Goal: Information Seeking & Learning: Learn about a topic

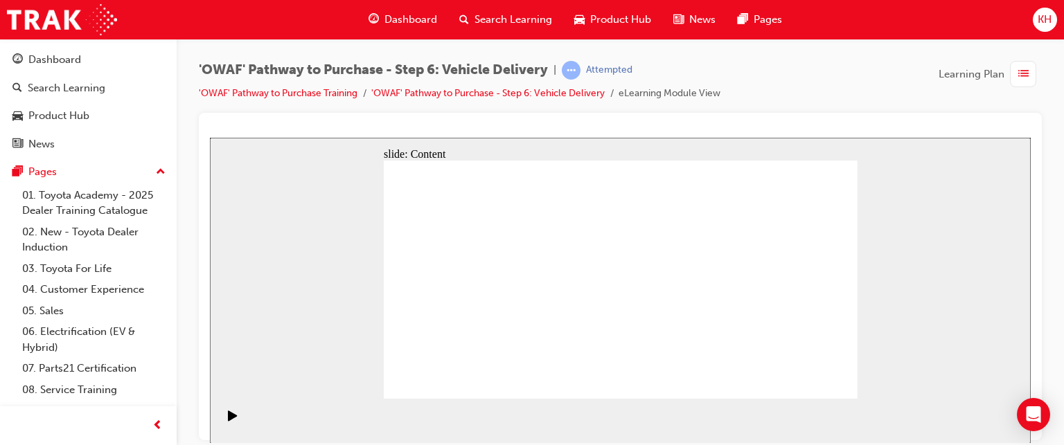
scroll to position [58, 0]
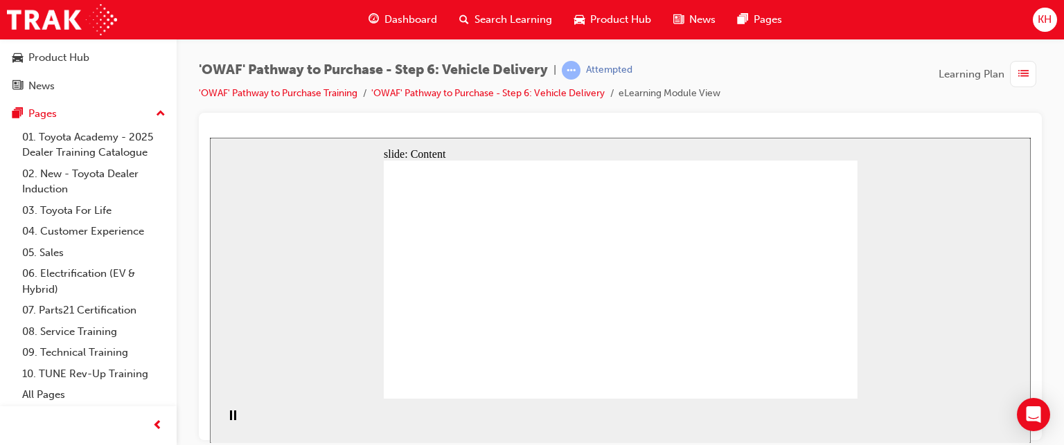
drag, startPoint x: 826, startPoint y: 211, endPoint x: 818, endPoint y: 218, distance: 10.3
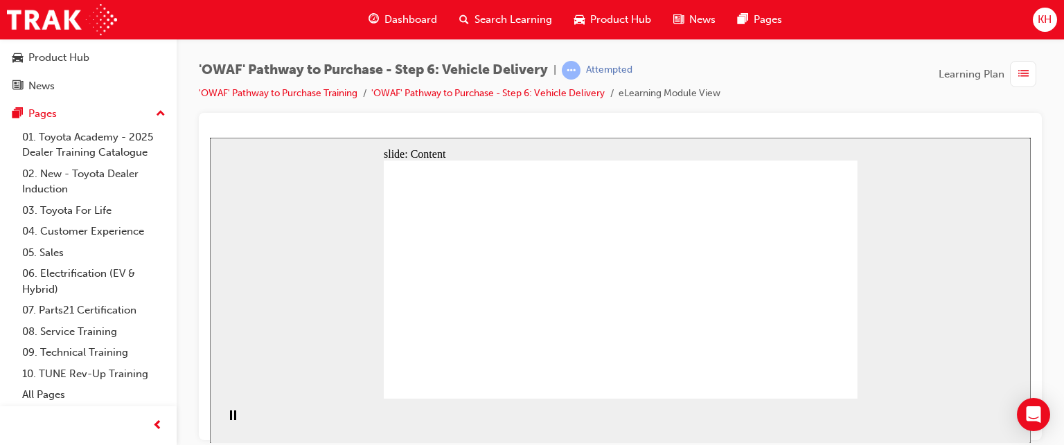
drag, startPoint x: 547, startPoint y: 233, endPoint x: 539, endPoint y: 233, distance: 7.6
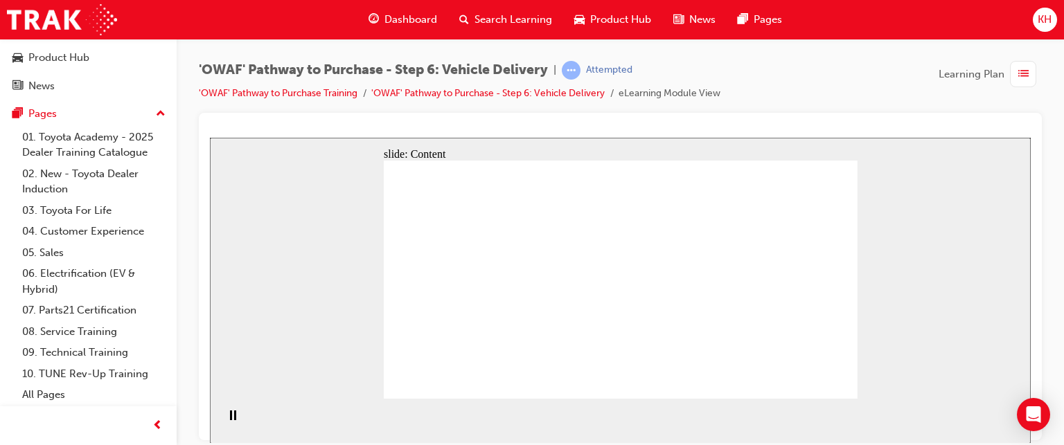
drag, startPoint x: 740, startPoint y: 300, endPoint x: 684, endPoint y: 301, distance: 56.1
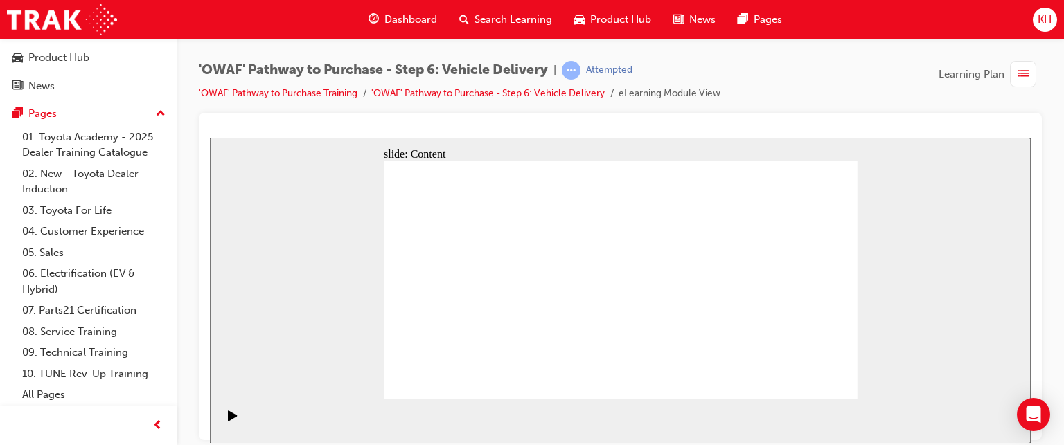
drag, startPoint x: 632, startPoint y: 316, endPoint x: 632, endPoint y: 328, distance: 11.1
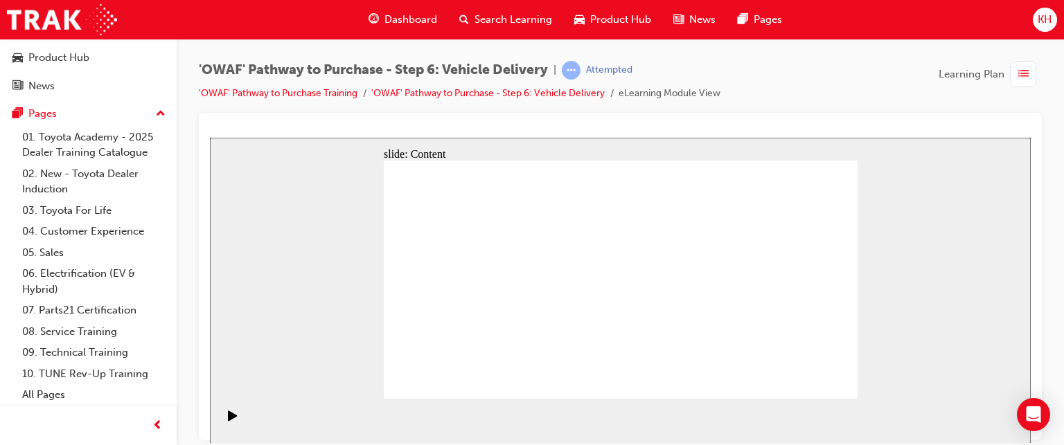
drag, startPoint x: 830, startPoint y: 375, endPoint x: 825, endPoint y: 384, distance: 9.6
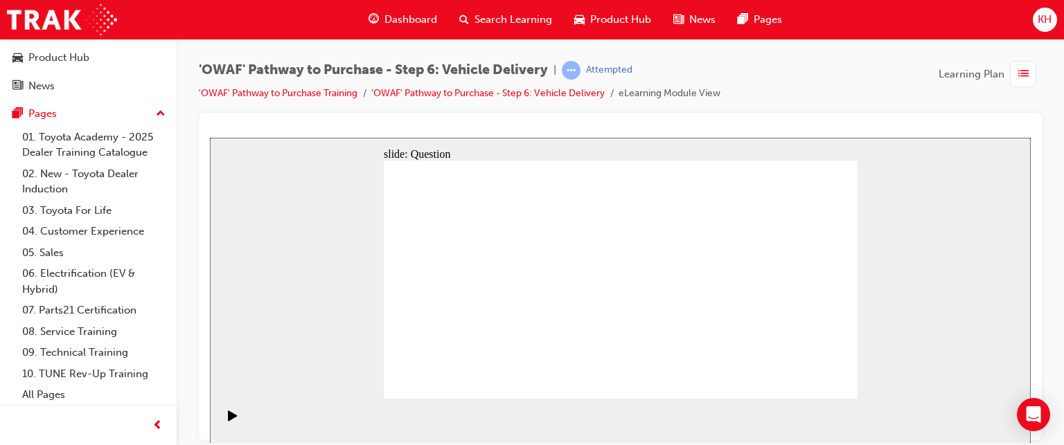
radio input "true"
drag, startPoint x: 535, startPoint y: 357, endPoint x: 564, endPoint y: 244, distance: 115.9
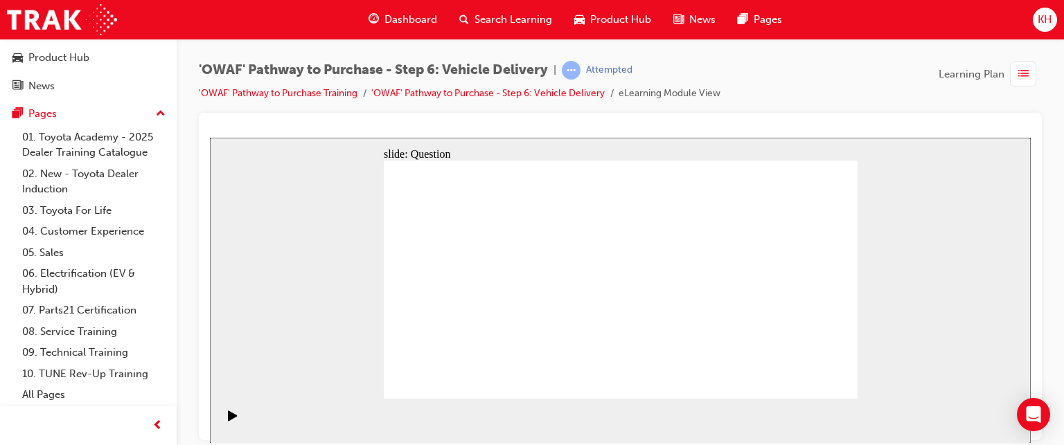
drag, startPoint x: 620, startPoint y: 330, endPoint x: 701, endPoint y: 252, distance: 112.7
drag, startPoint x: 701, startPoint y: 332, endPoint x: 514, endPoint y: 282, distance: 193.7
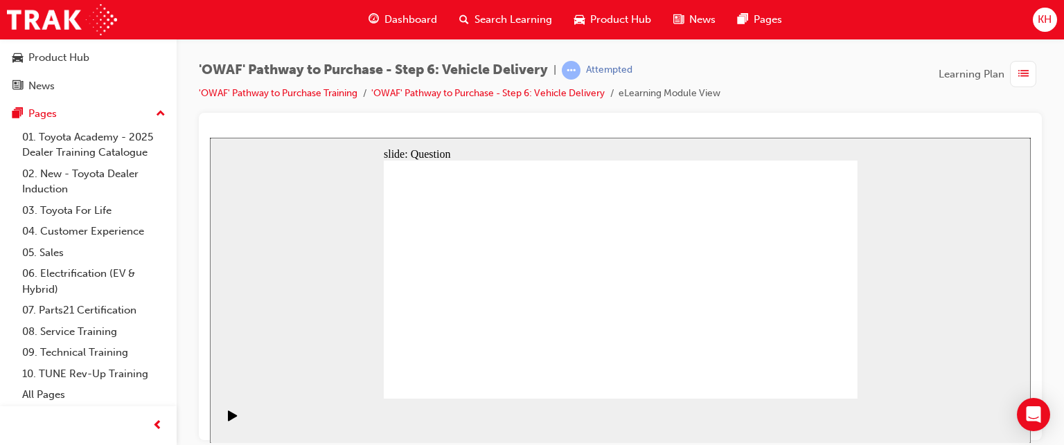
drag, startPoint x: 561, startPoint y: 258, endPoint x: 642, endPoint y: 330, distance: 108.4
drag, startPoint x: 523, startPoint y: 325, endPoint x: 548, endPoint y: 253, distance: 76.2
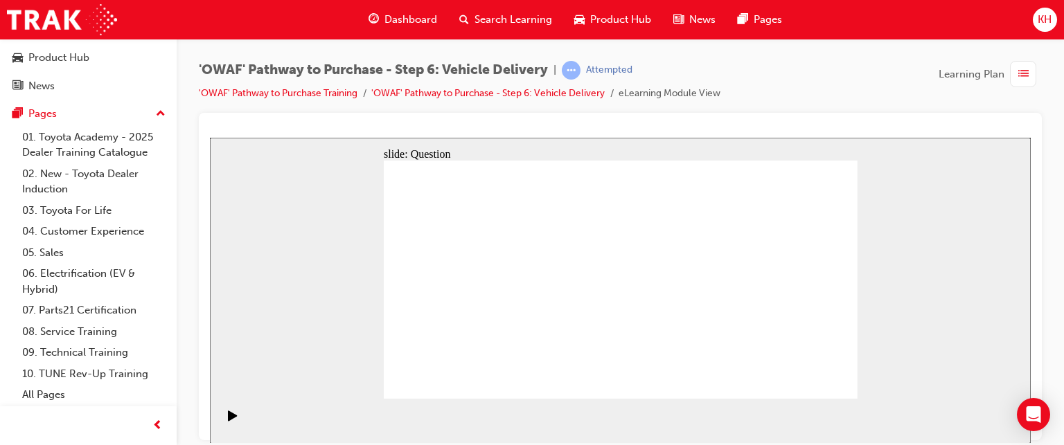
checkbox input "true"
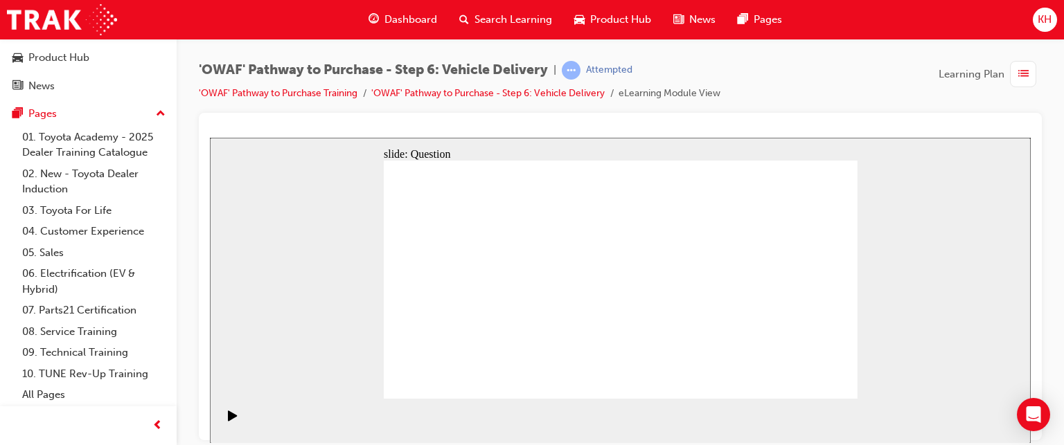
checkbox input "true"
checkbox input "false"
drag, startPoint x: 788, startPoint y: 295, endPoint x: 485, endPoint y: 324, distance: 304.7
drag, startPoint x: 796, startPoint y: 287, endPoint x: 456, endPoint y: 322, distance: 341.1
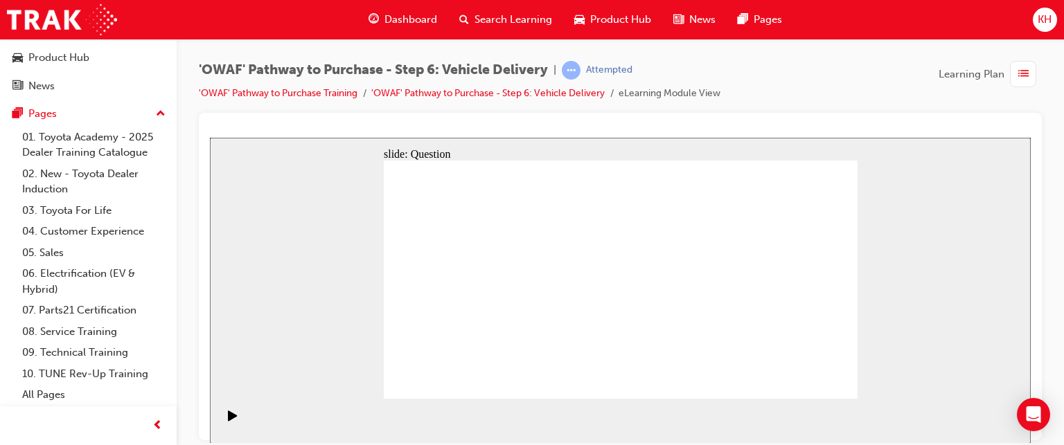
drag, startPoint x: 784, startPoint y: 304, endPoint x: 623, endPoint y: 339, distance: 164.3
drag, startPoint x: 785, startPoint y: 295, endPoint x: 472, endPoint y: 325, distance: 315.1
drag, startPoint x: 778, startPoint y: 301, endPoint x: 476, endPoint y: 325, distance: 302.2
drag, startPoint x: 787, startPoint y: 308, endPoint x: 626, endPoint y: 337, distance: 163.8
drag, startPoint x: 796, startPoint y: 310, endPoint x: 483, endPoint y: 357, distance: 315.8
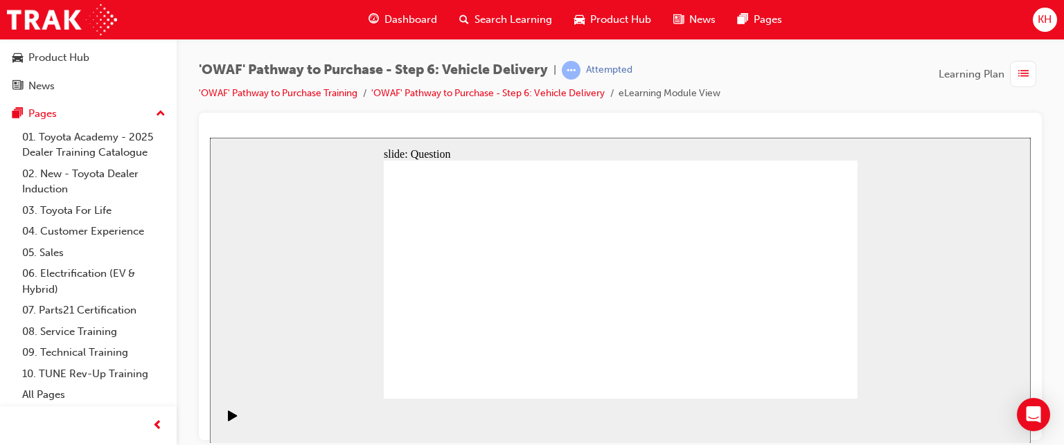
drag, startPoint x: 787, startPoint y: 316, endPoint x: 458, endPoint y: 343, distance: 330.7
radio input "true"
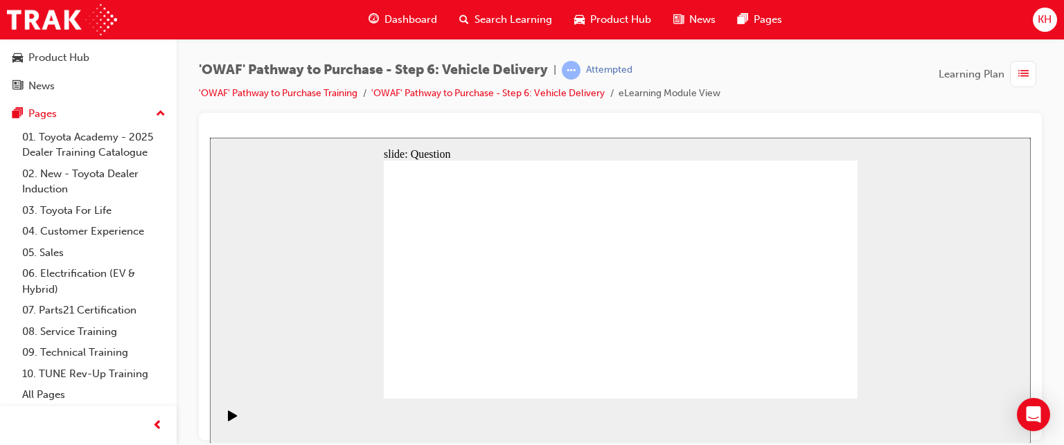
radio input "true"
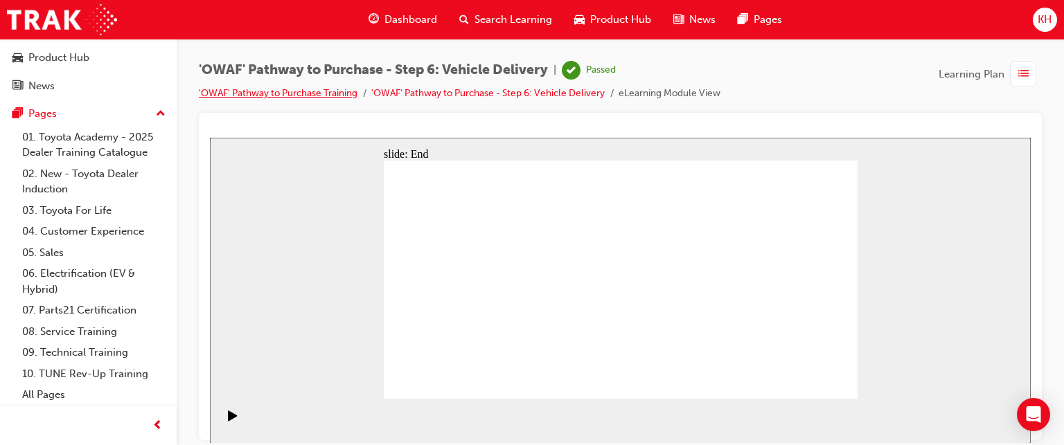
click at [315, 96] on link "'OWAF' Pathway to Purchase Training" at bounding box center [278, 93] width 159 height 12
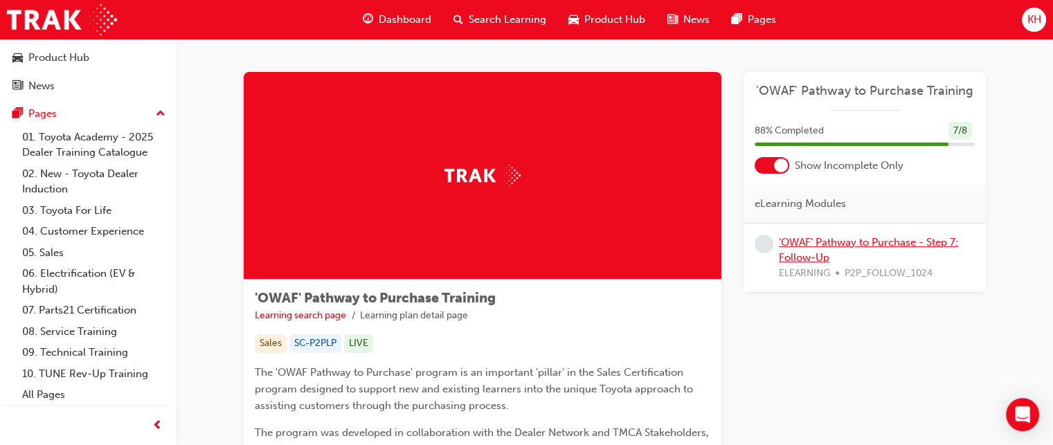
click at [835, 245] on link "'OWAF' Pathway to Purchase - Step 7: Follow-Up" at bounding box center [868, 250] width 179 height 28
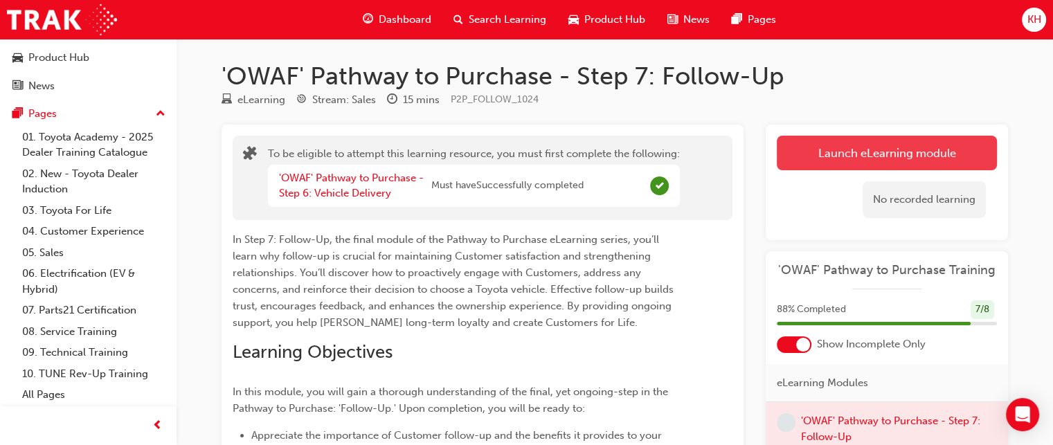
click at [795, 149] on button "Launch eLearning module" at bounding box center [887, 153] width 220 height 35
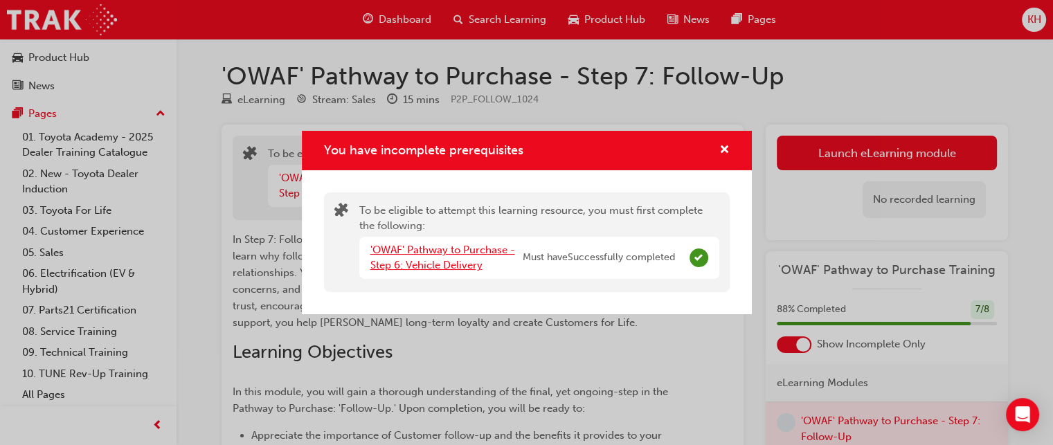
click at [415, 251] on link "'OWAF' Pathway to Purchase - Step 6: Vehicle Delivery" at bounding box center [442, 258] width 145 height 28
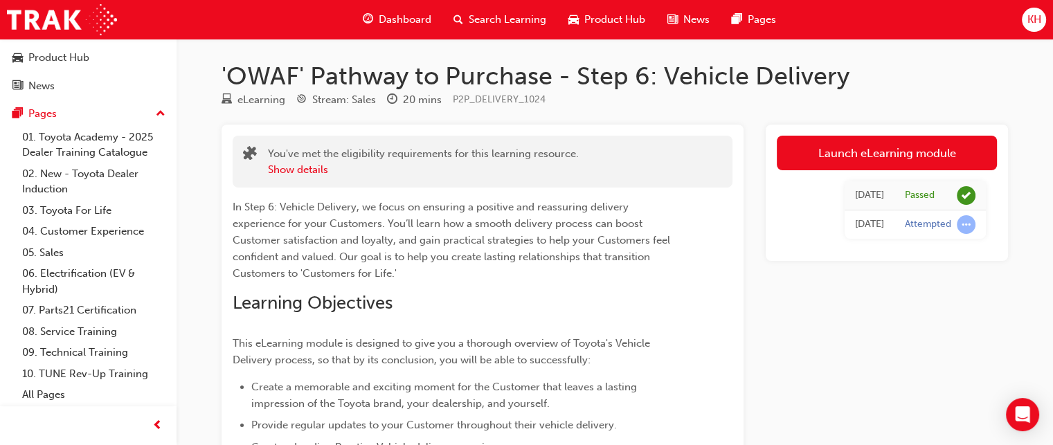
click at [391, 12] on span "Dashboard" at bounding box center [405, 20] width 53 height 16
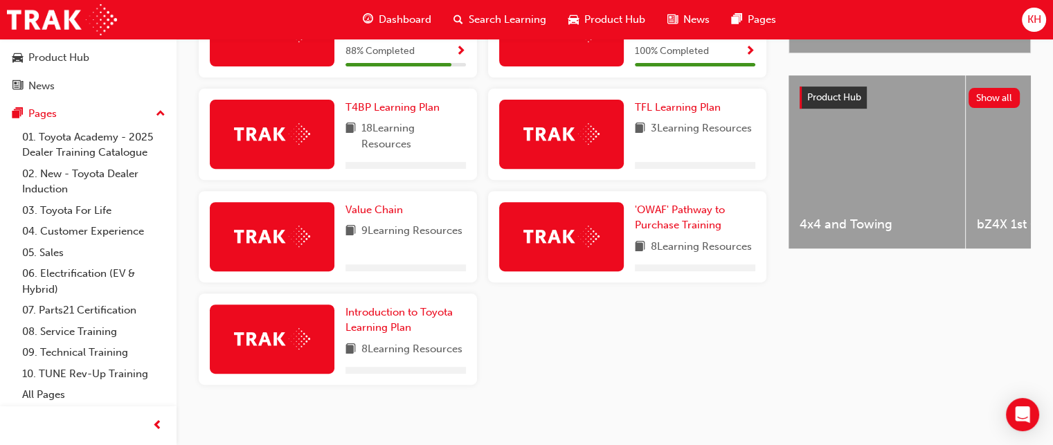
scroll to position [520, 0]
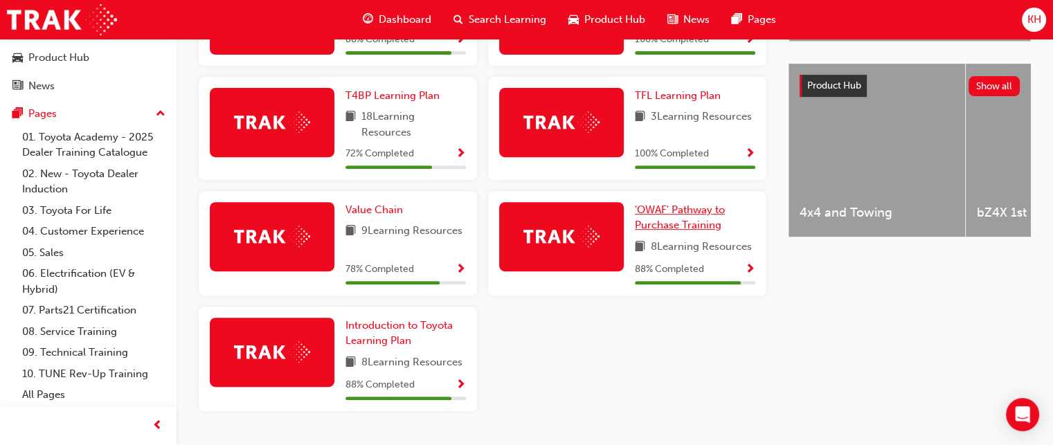
click at [691, 222] on link "'OWAF' Pathway to Purchase Training" at bounding box center [695, 217] width 120 height 31
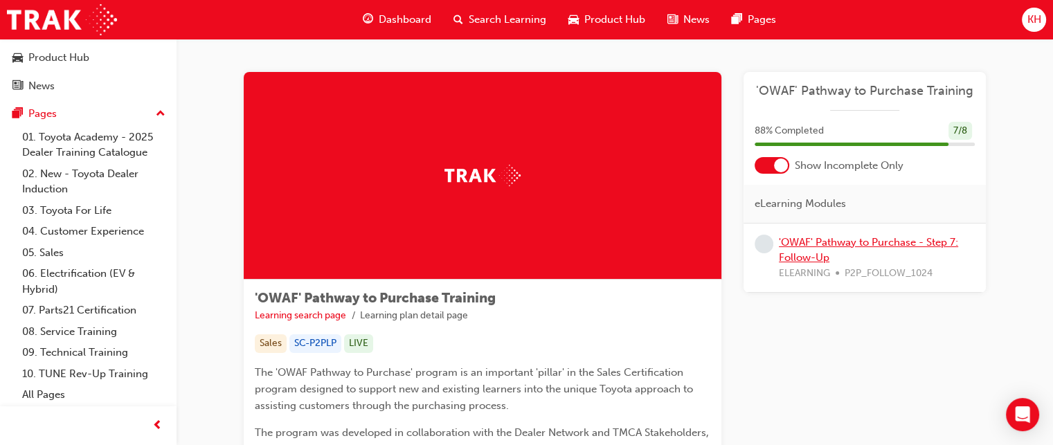
click at [831, 243] on link "'OWAF' Pathway to Purchase - Step 7: Follow-Up" at bounding box center [868, 250] width 179 height 28
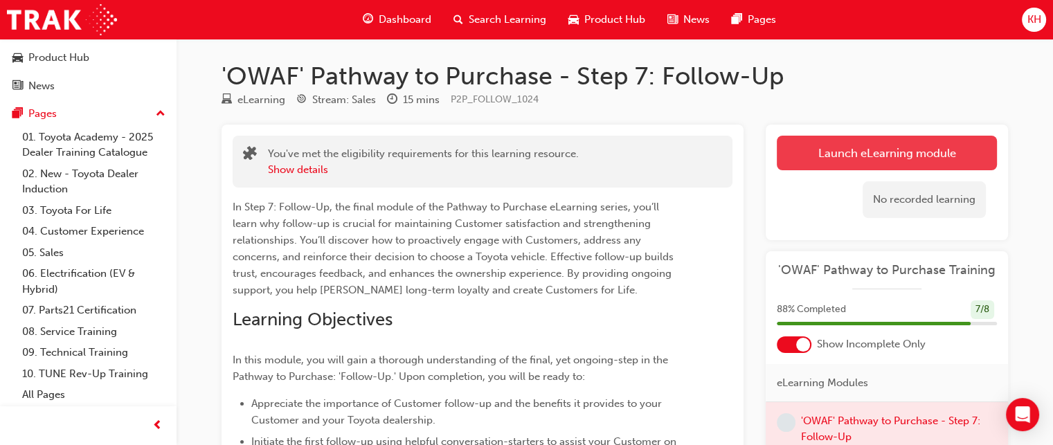
click at [862, 158] on link "Launch eLearning module" at bounding box center [887, 153] width 220 height 35
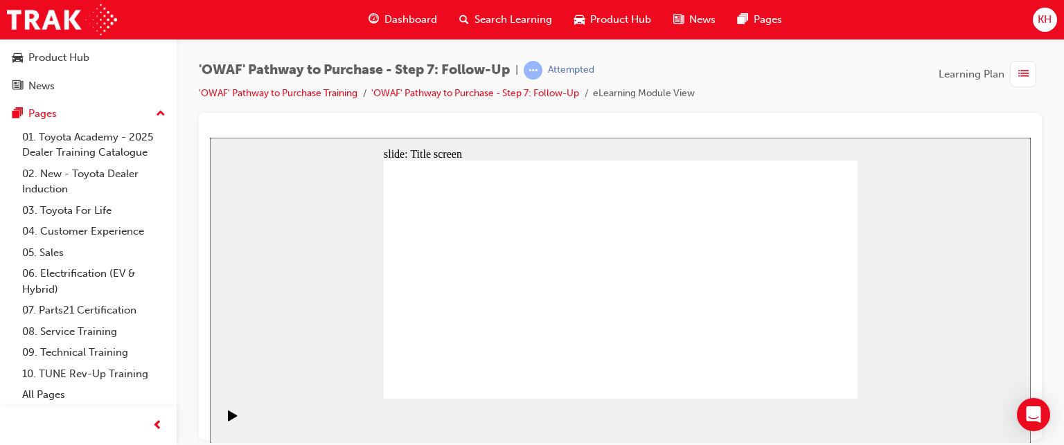
drag, startPoint x: 650, startPoint y: 375, endPoint x: 626, endPoint y: 368, distance: 24.4
drag, startPoint x: 753, startPoint y: 231, endPoint x: 690, endPoint y: 233, distance: 63.8
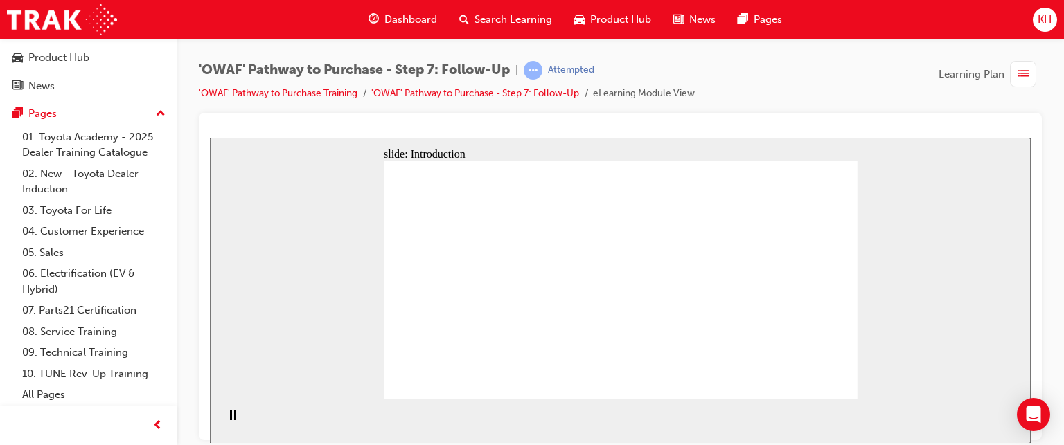
drag, startPoint x: 654, startPoint y: 233, endPoint x: 641, endPoint y: 233, distance: 13.2
drag, startPoint x: 820, startPoint y: 379, endPoint x: 825, endPoint y: 385, distance: 8.3
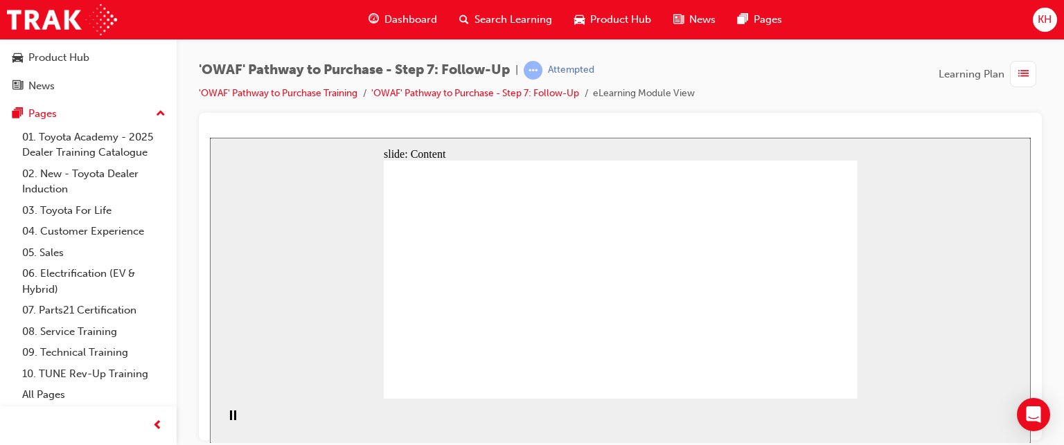
drag, startPoint x: 490, startPoint y: 315, endPoint x: 476, endPoint y: 302, distance: 19.1
drag, startPoint x: 568, startPoint y: 239, endPoint x: 557, endPoint y: 245, distance: 12.7
